Goal: Information Seeking & Learning: Learn about a topic

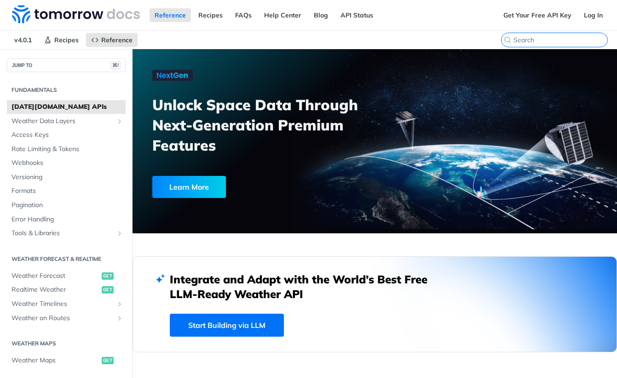
click at [558, 39] on input "⌘K" at bounding box center [560, 40] width 94 height 8
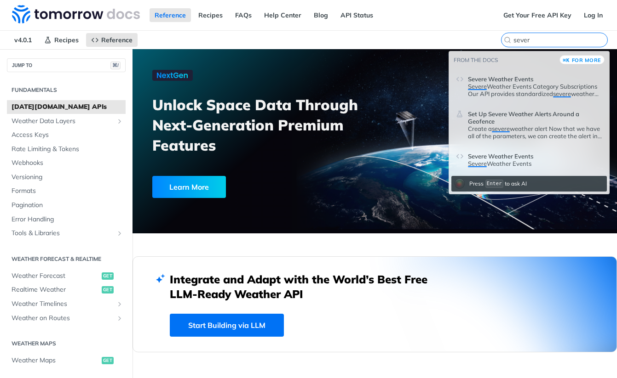
type input "sever"
click at [524, 79] on span "Severe Weather Events" at bounding box center [500, 78] width 65 height 7
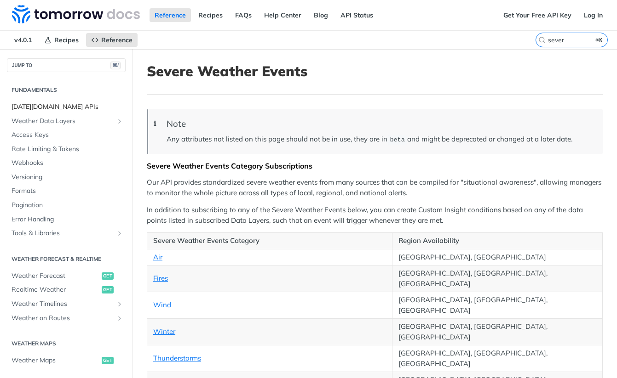
click at [33, 108] on span "[DATE][DOMAIN_NAME] APIs" at bounding box center [67, 107] width 112 height 9
